Goal: Information Seeking & Learning: Check status

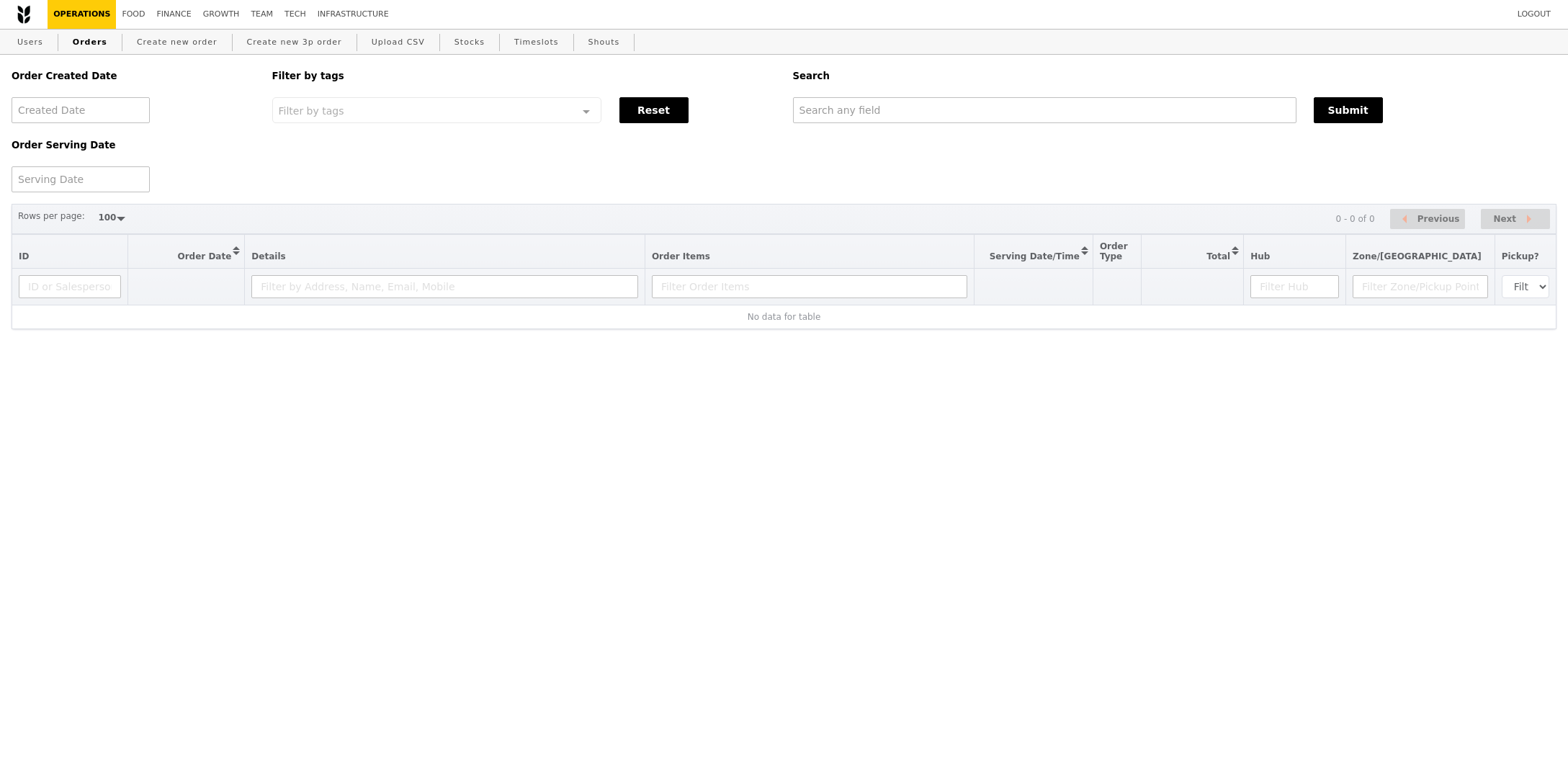
select select "100"
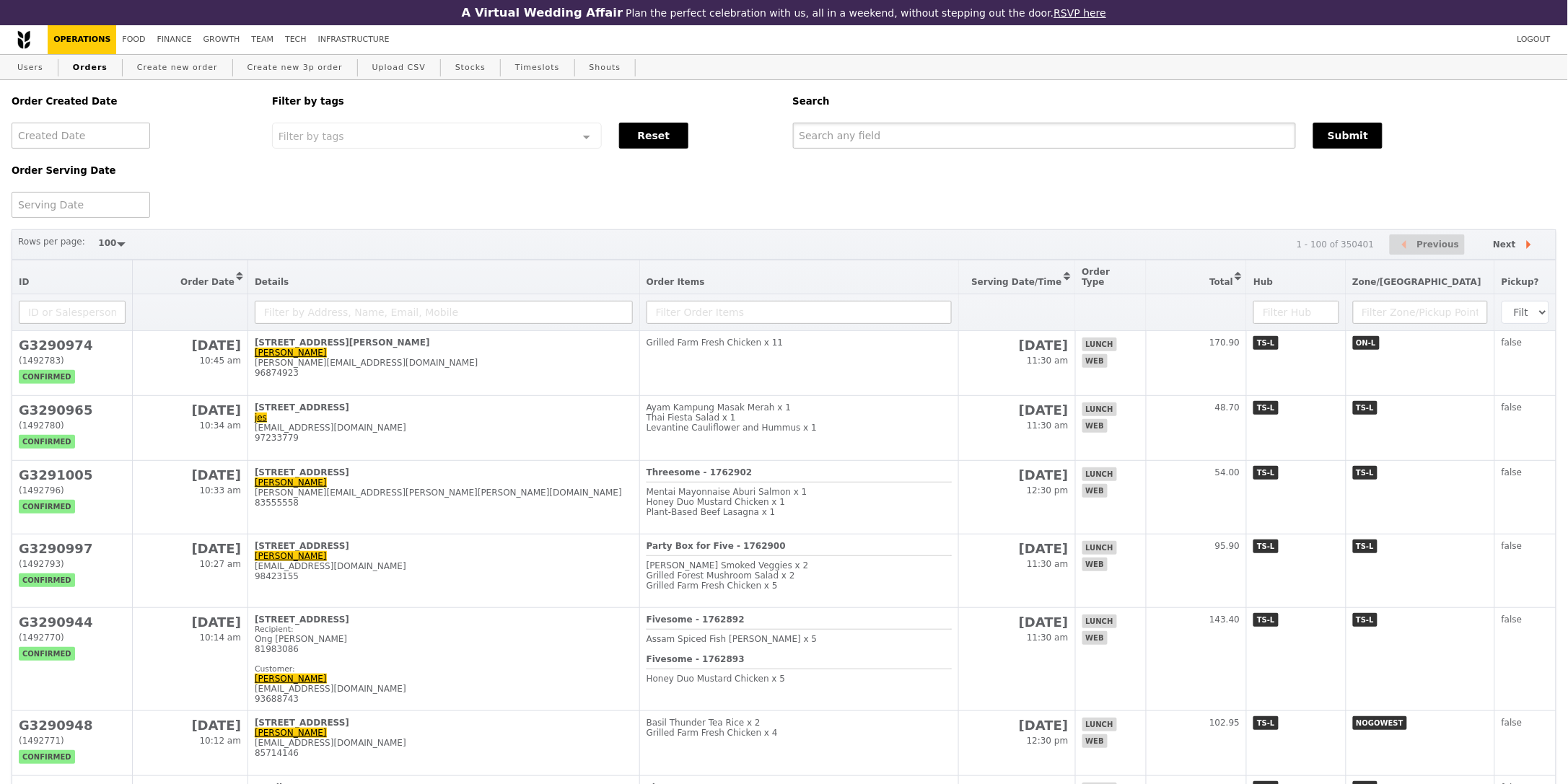
click at [1161, 146] on input "text" at bounding box center [1045, 136] width 504 height 26
paste input "[EMAIL_ADDRESS][DOMAIN_NAME]"
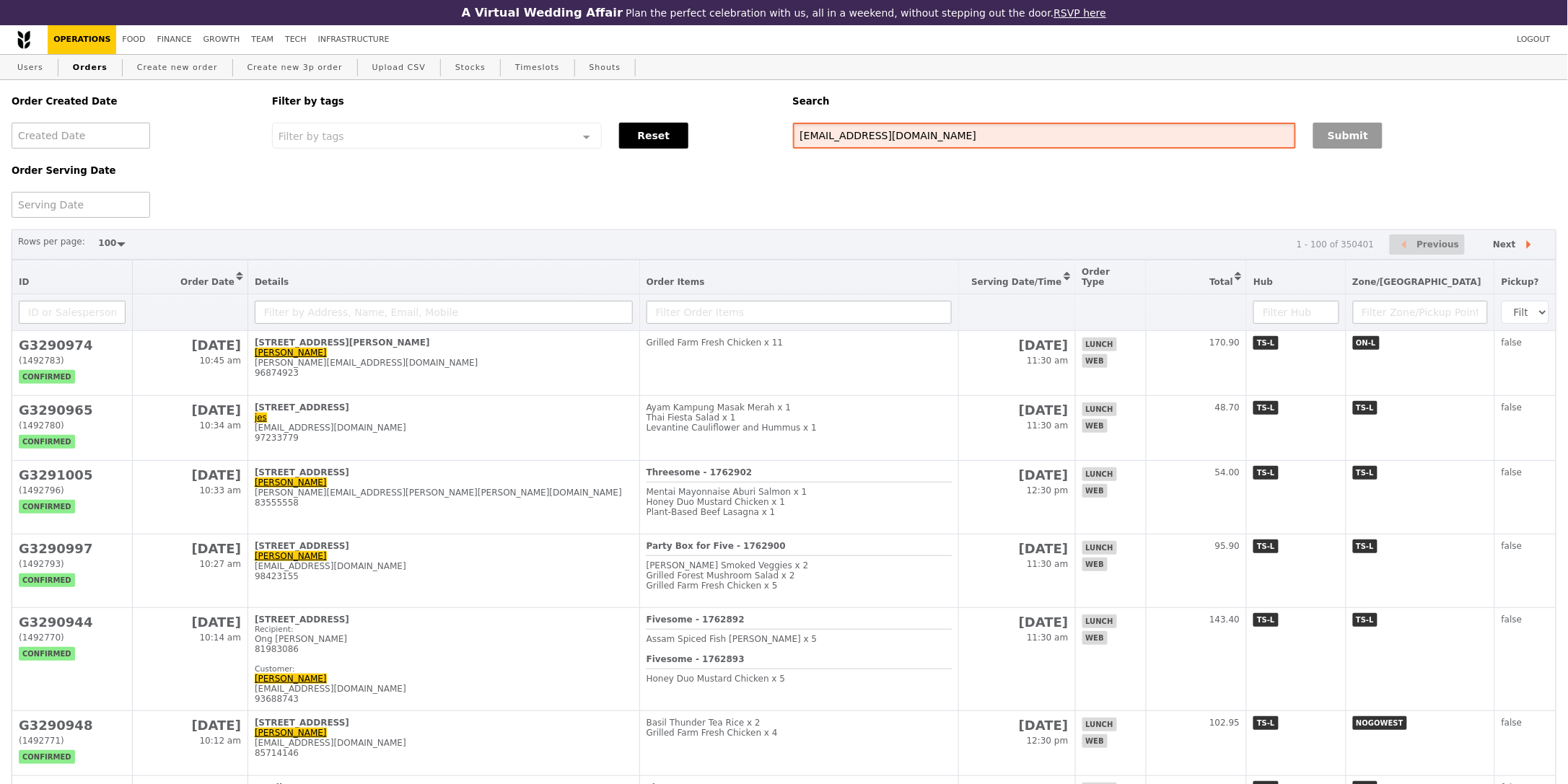
type input "[EMAIL_ADDRESS][DOMAIN_NAME]"
click at [1351, 138] on button "Submit" at bounding box center [1348, 136] width 70 height 26
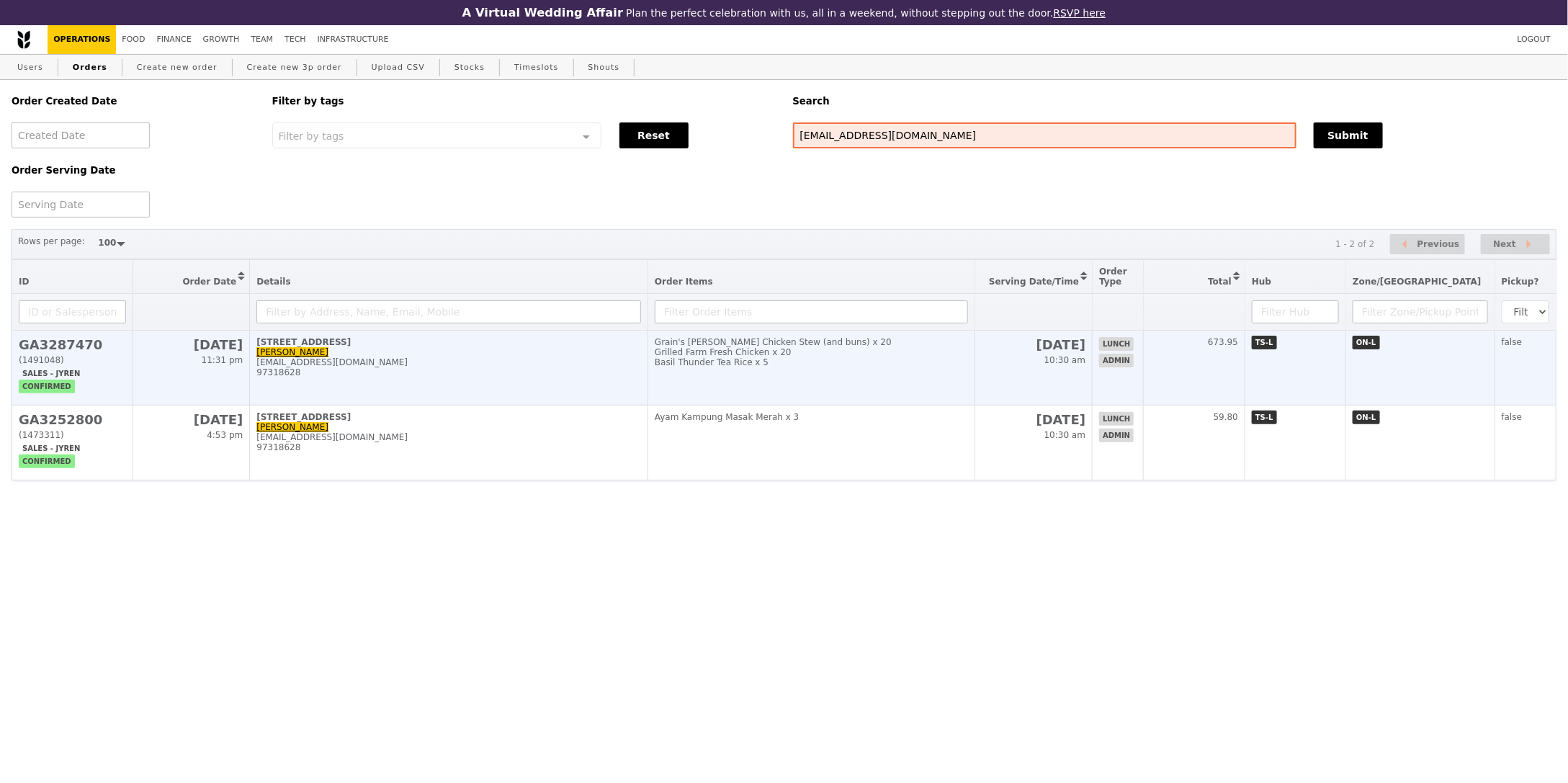
click at [648, 358] on td "[STREET_ADDRESS]-00 [PERSON_NAME] Wee [EMAIL_ADDRESS][DOMAIN_NAME] 97318628" at bounding box center [449, 368] width 398 height 75
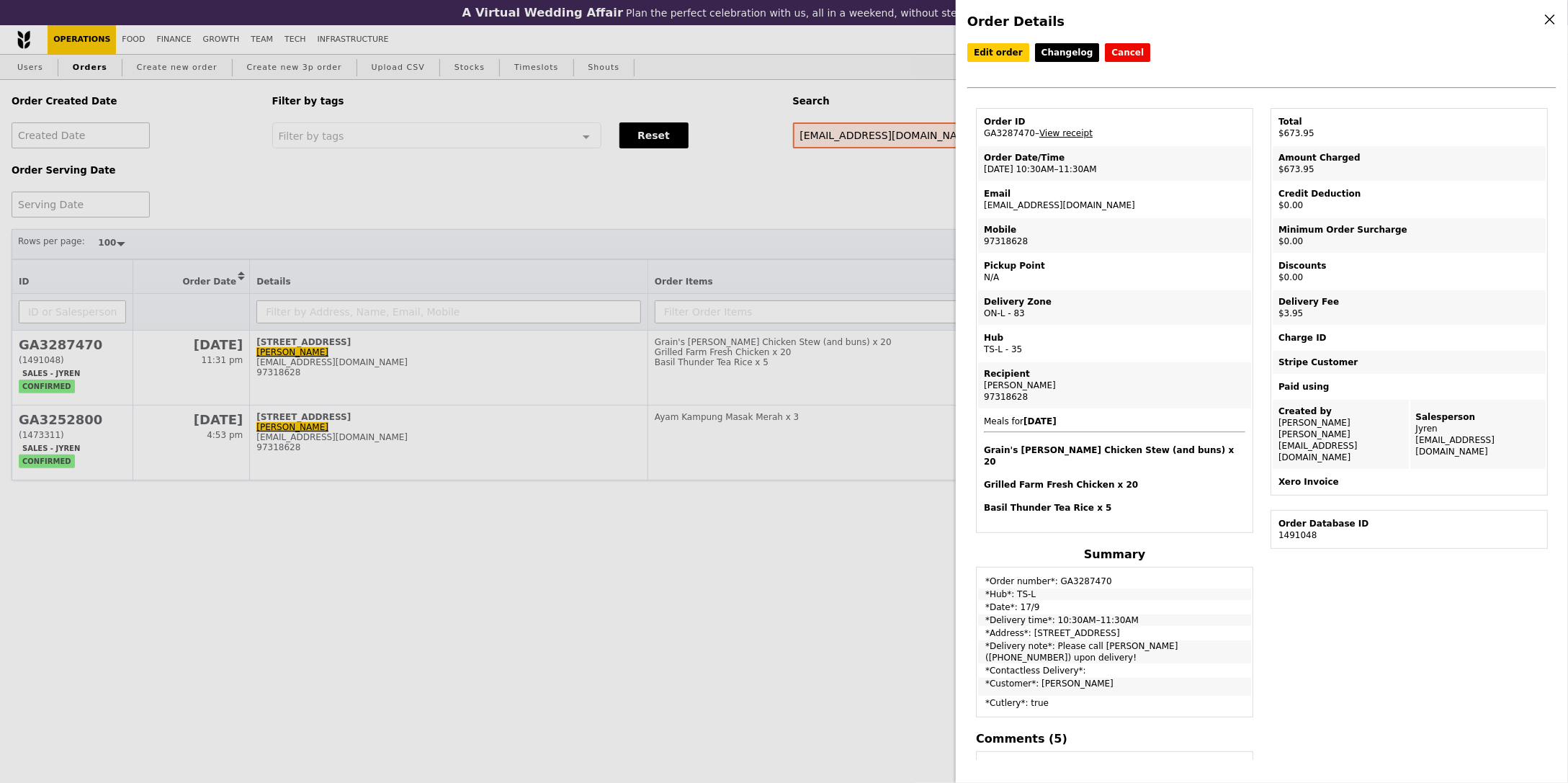
click at [853, 546] on div "Order Details Edit order Changelog Cancel Order ID GA3287470 – View receipt Ord…" at bounding box center [784, 392] width 1568 height 783
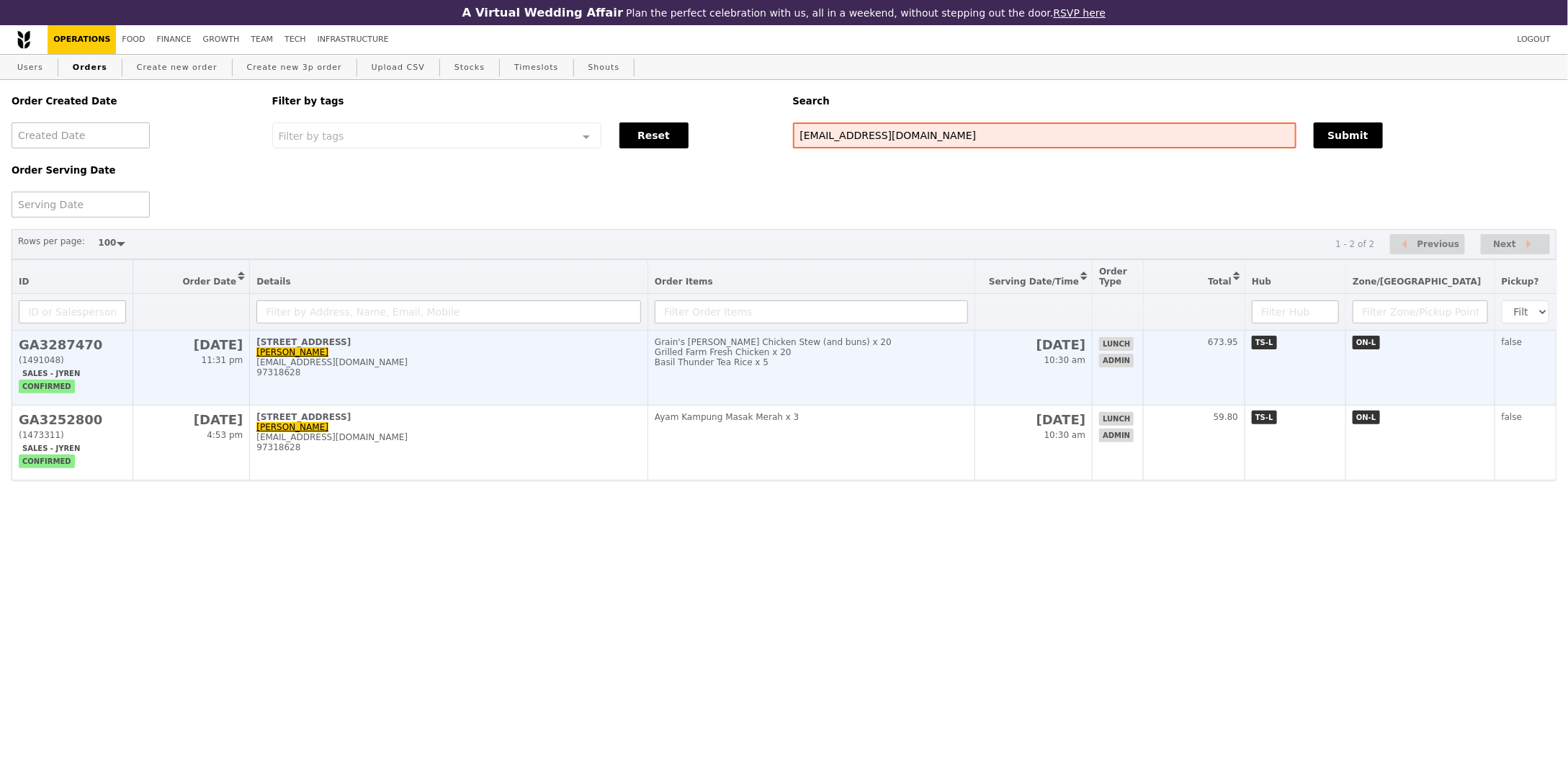
click at [897, 374] on td "Grain's [PERSON_NAME] Chicken Stew (and buns) x 20 Grilled Farm Fresh Chicken x…" at bounding box center [812, 368] width 327 height 75
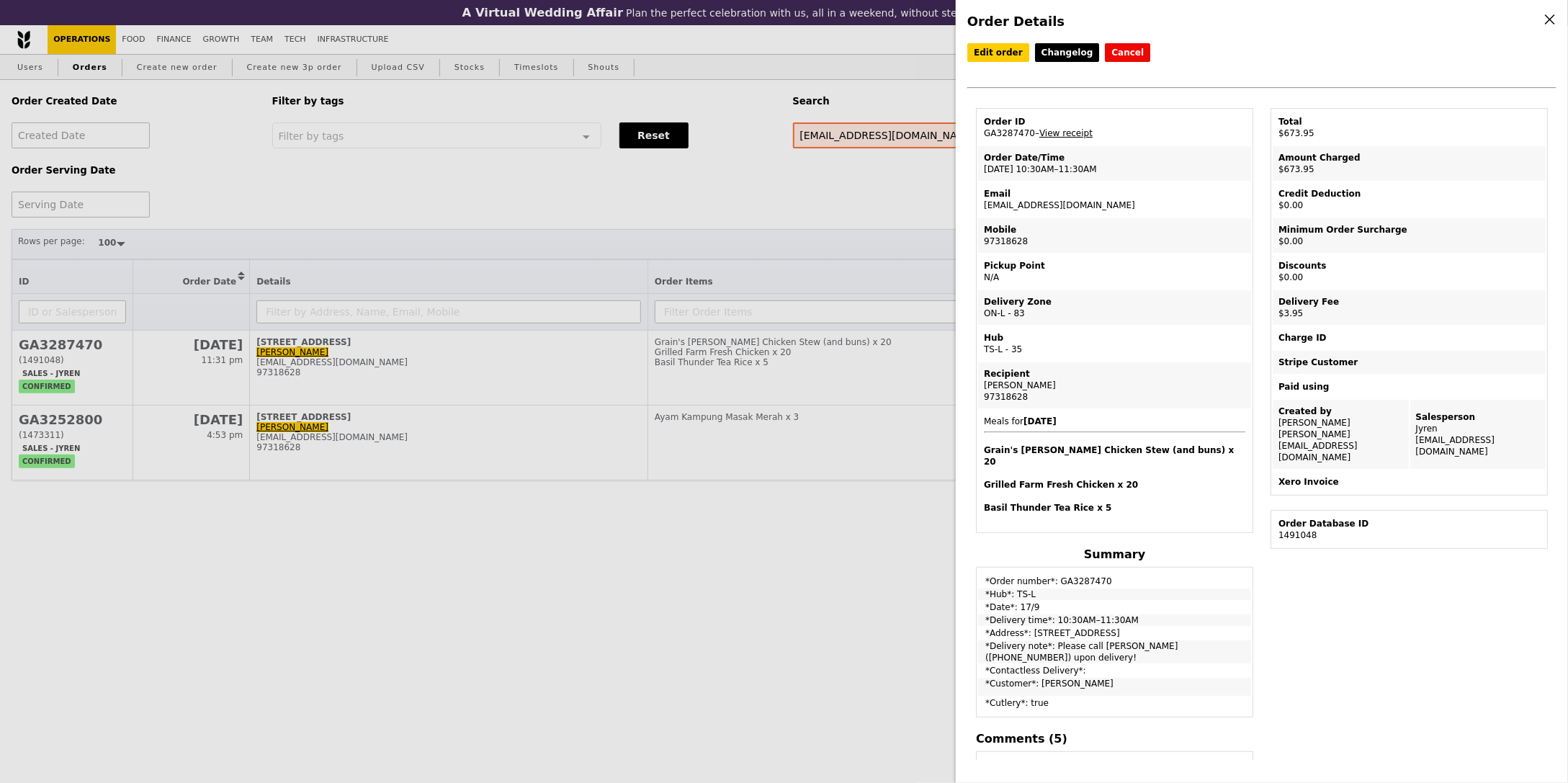
click at [1024, 131] on td "Order ID GA3287470 – View receipt" at bounding box center [1115, 127] width 273 height 35
copy td "GA3287470"
click at [1031, 199] on td "Email [EMAIL_ADDRESS][DOMAIN_NAME]" at bounding box center [1115, 200] width 273 height 35
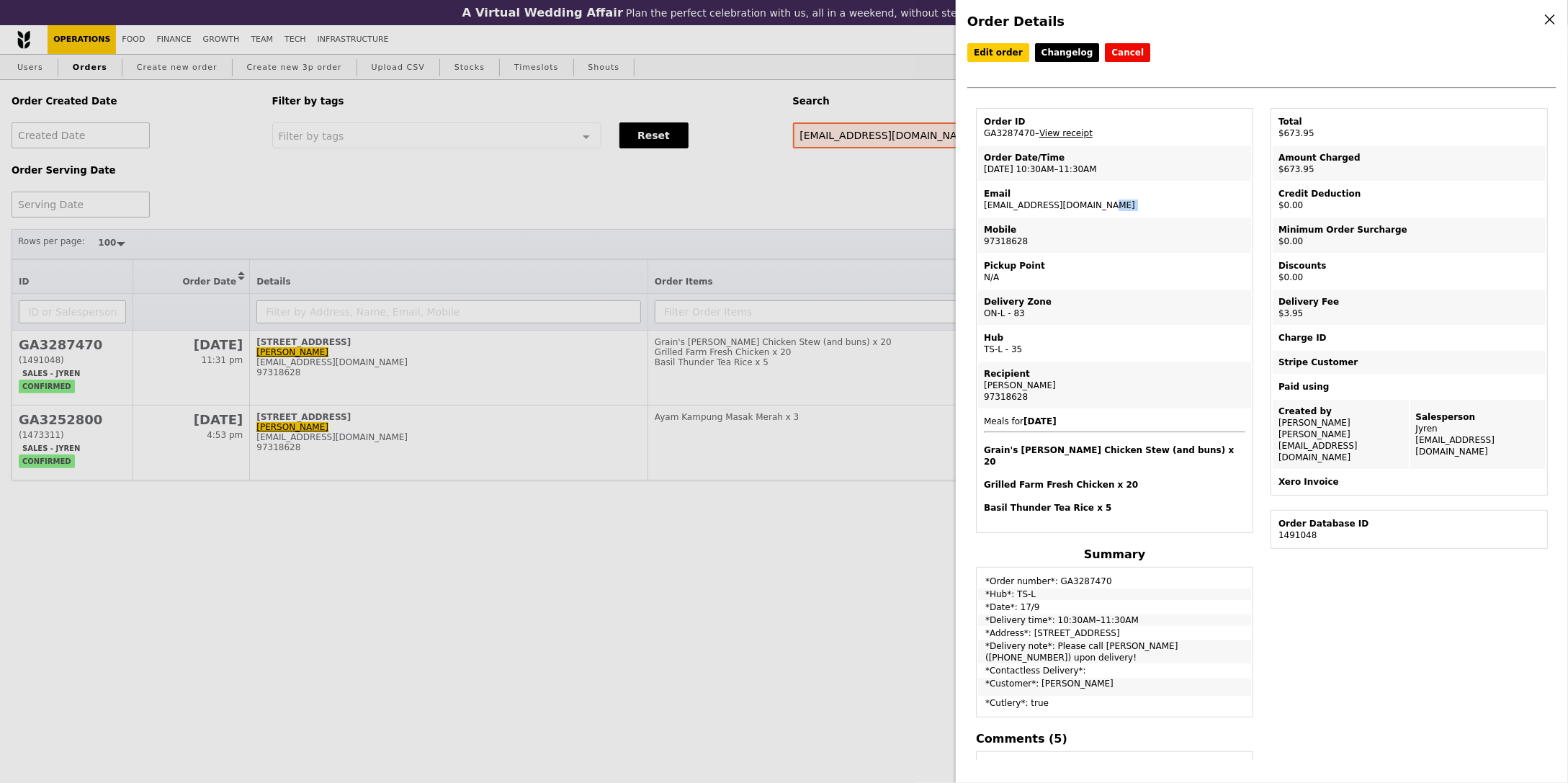
click at [1031, 199] on td "Email [EMAIL_ADDRESS][DOMAIN_NAME]" at bounding box center [1115, 200] width 273 height 35
copy td "[EMAIL_ADDRESS][DOMAIN_NAME]"
click at [242, 60] on div "Order Details Edit order Changelog Cancel Order ID GA3287470 – View receipt Ord…" at bounding box center [784, 392] width 1568 height 783
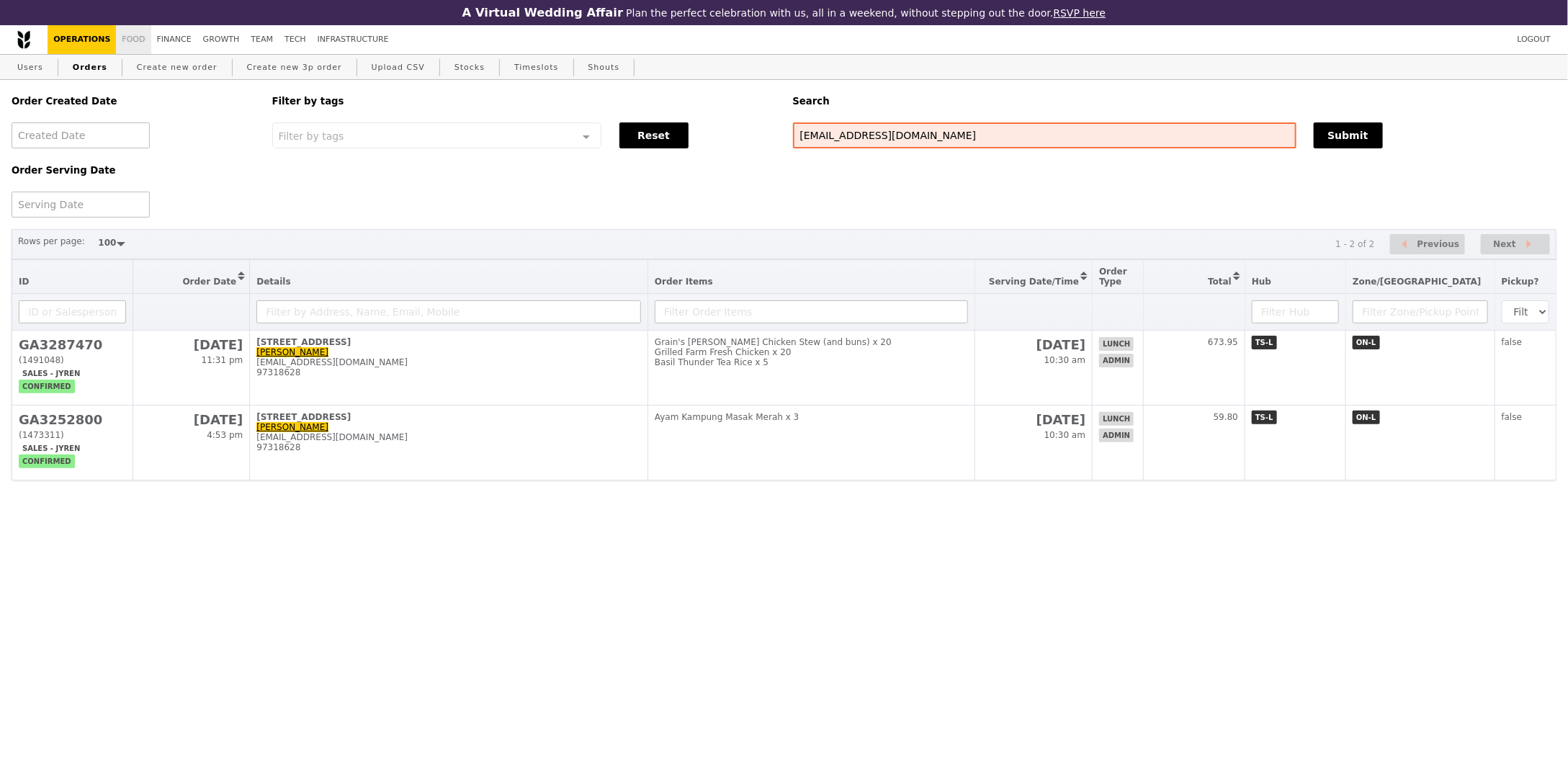
click at [142, 48] on link "Food" at bounding box center [133, 40] width 35 height 29
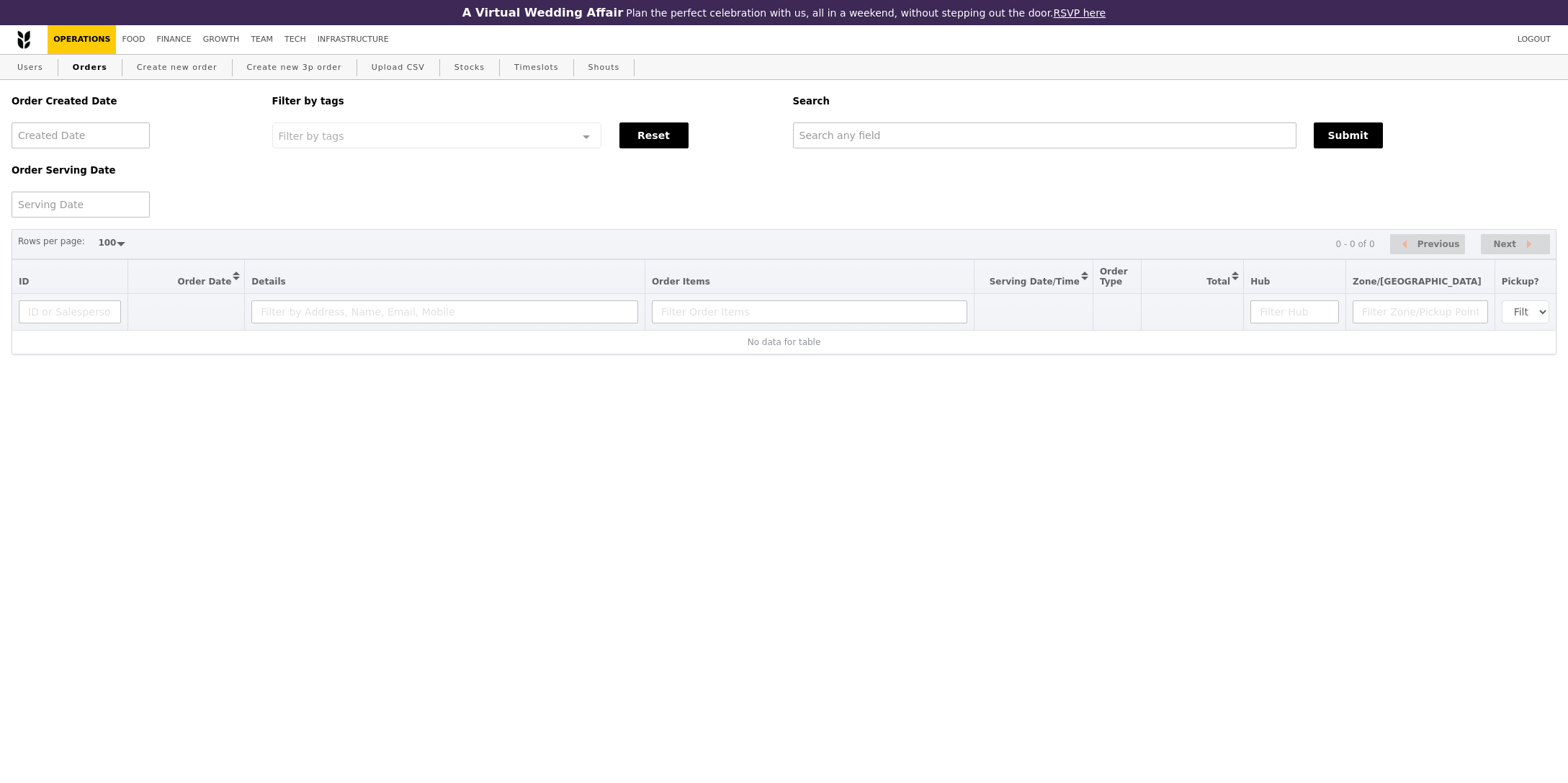
select select "100"
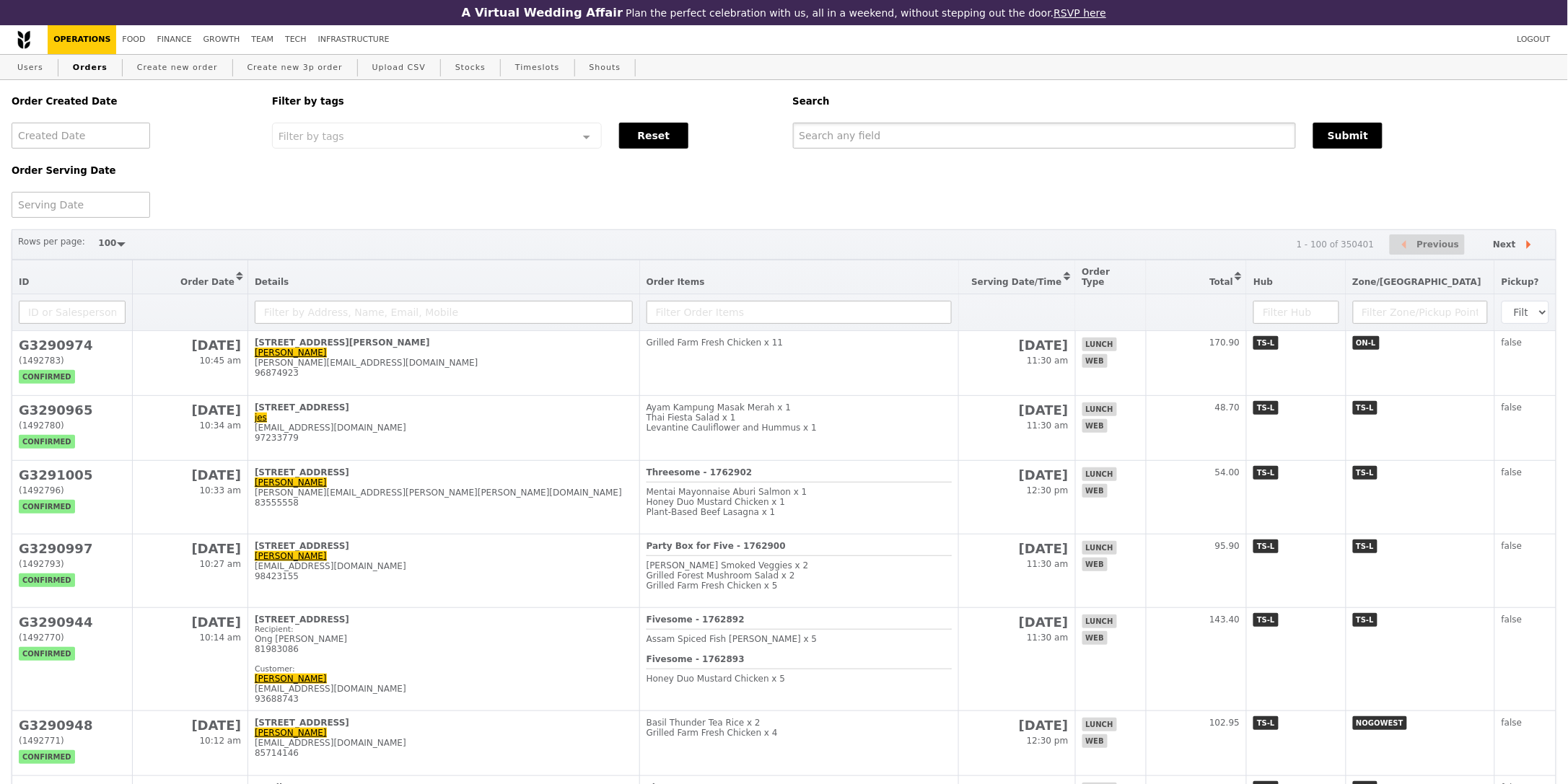
click at [1114, 140] on input "text" at bounding box center [1045, 136] width 504 height 26
paste input "[EMAIL_ADDRESS][DOMAIN_NAME]"
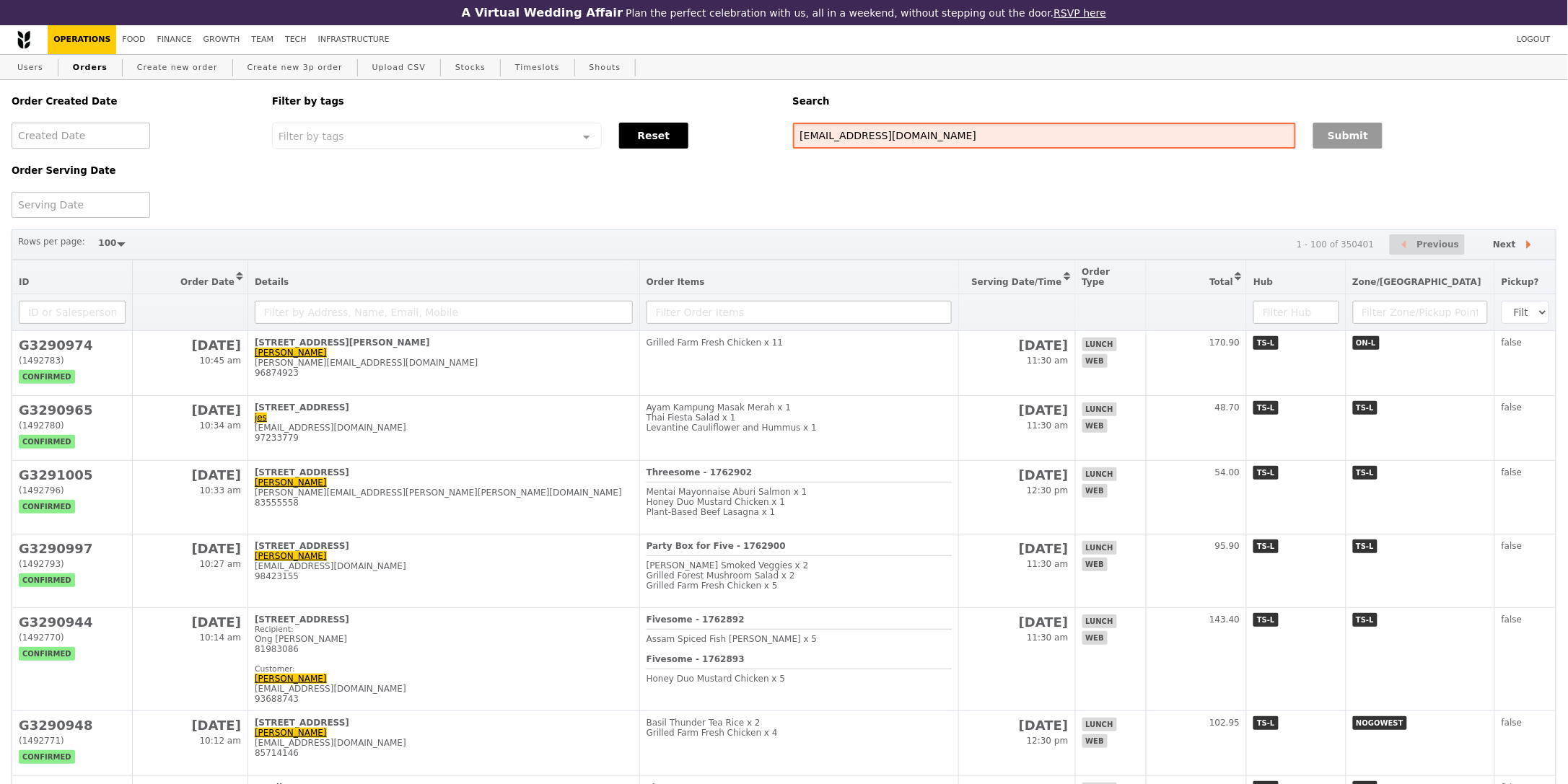
type input "[EMAIL_ADDRESS][DOMAIN_NAME]"
click at [1345, 145] on button "Submit" at bounding box center [1348, 136] width 70 height 26
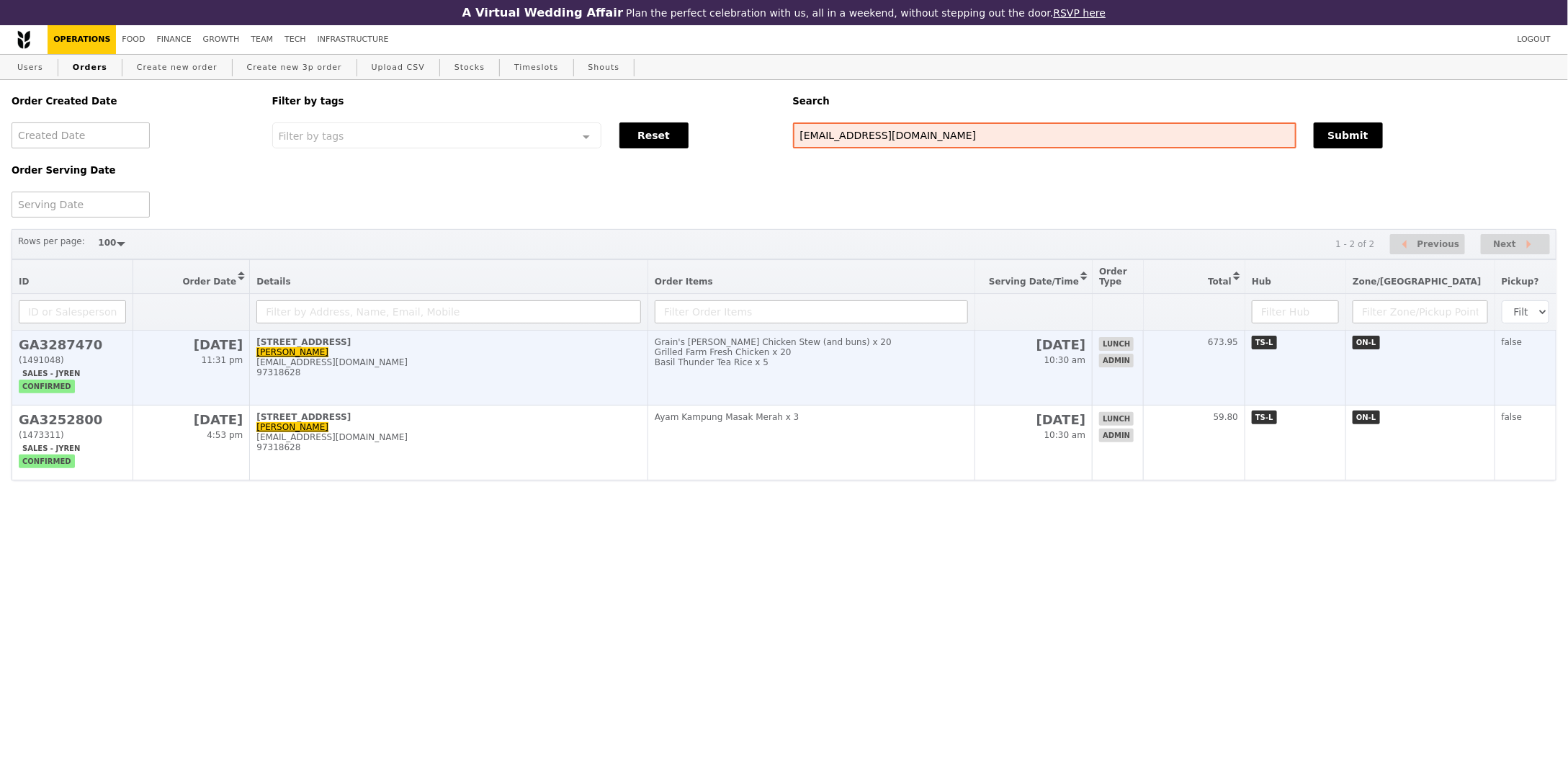
click at [1144, 392] on td "lunch admin" at bounding box center [1118, 368] width 51 height 75
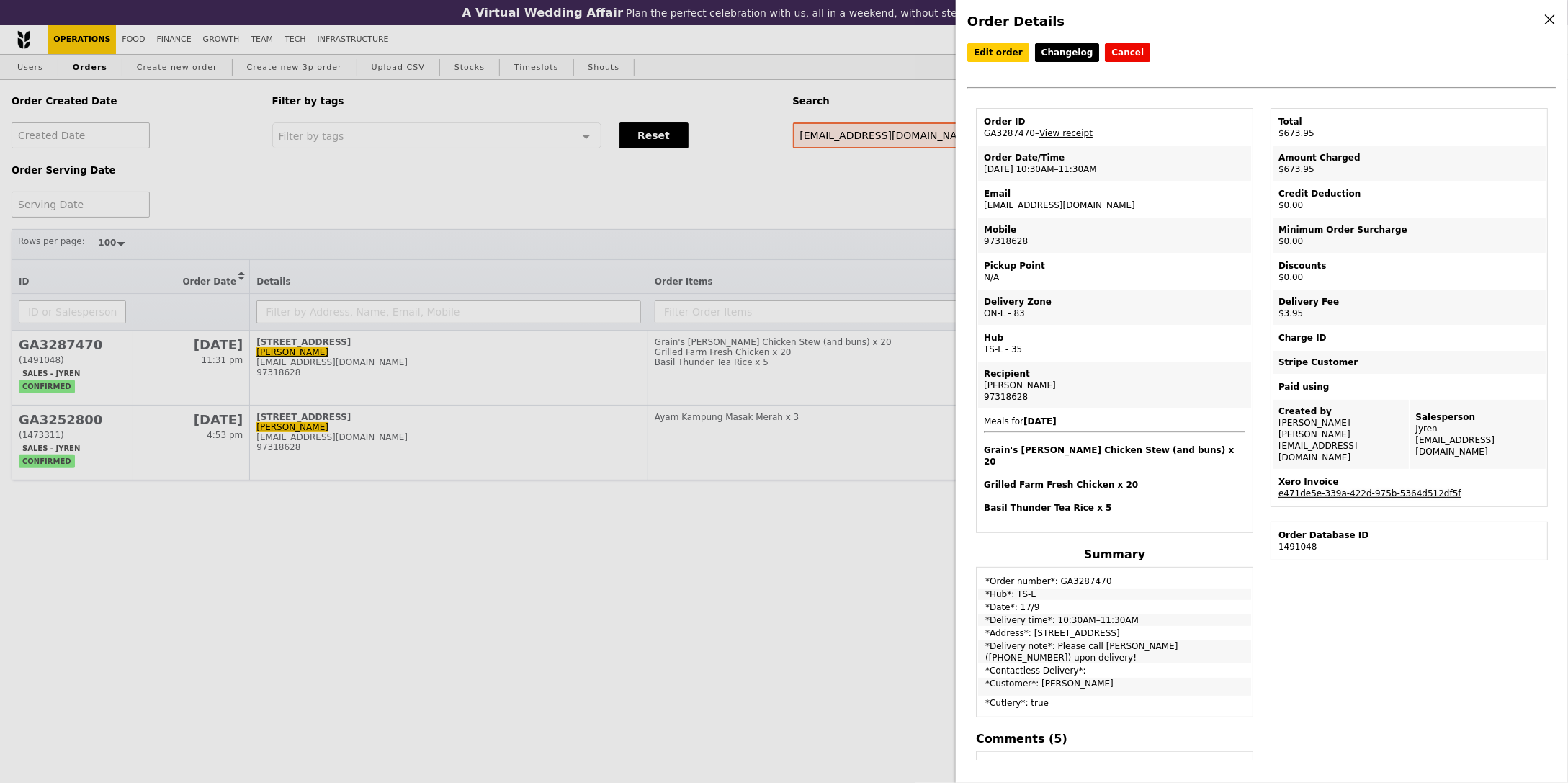
click at [1408, 488] on link "e471de5e-339a-422d-975b-5364d512df5f" at bounding box center [1370, 493] width 183 height 10
click at [1087, 131] on link "View receipt" at bounding box center [1066, 133] width 54 height 10
click at [1373, 488] on link "e471de5e-339a-422d-975b-5364d512df5f" at bounding box center [1370, 493] width 183 height 10
